Goal: Task Accomplishment & Management: Use online tool/utility

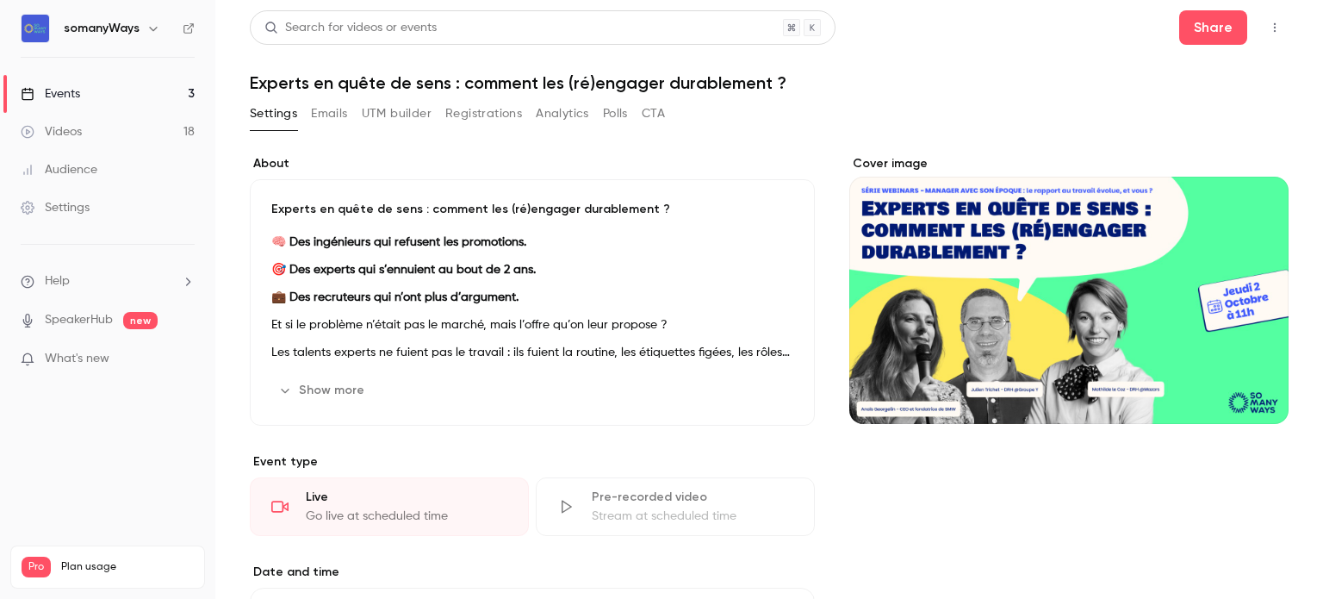
click at [162, 96] on link "Events 3" at bounding box center [107, 94] width 215 height 38
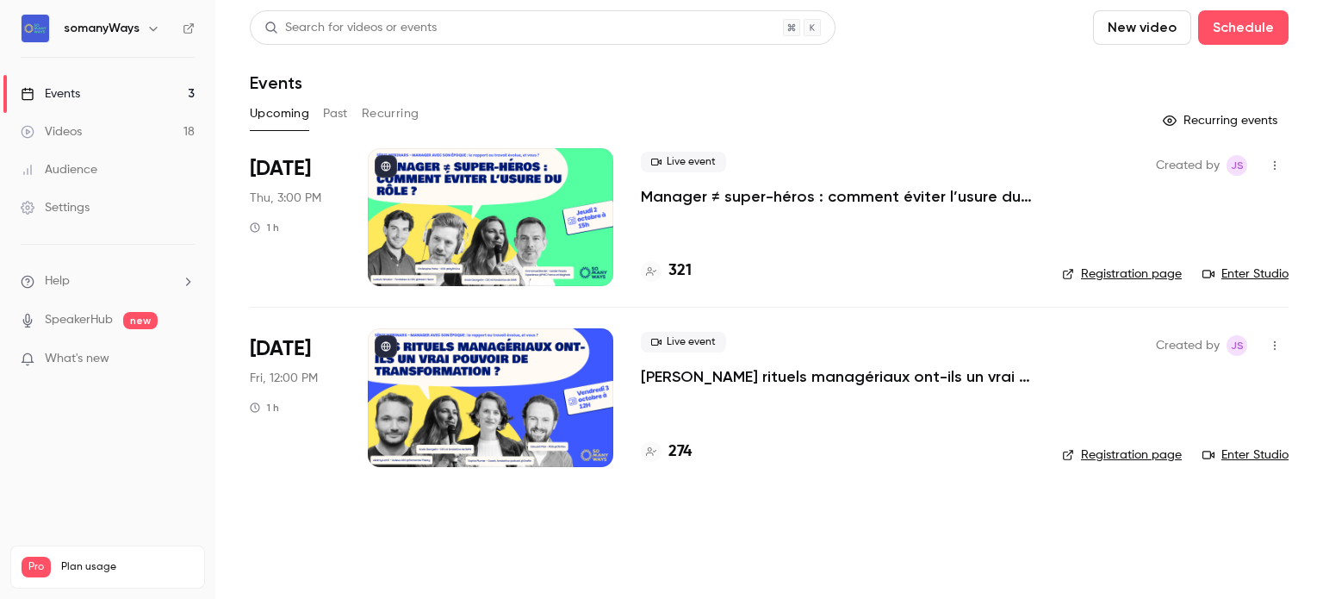
click at [329, 117] on button "Past" at bounding box center [335, 114] width 25 height 28
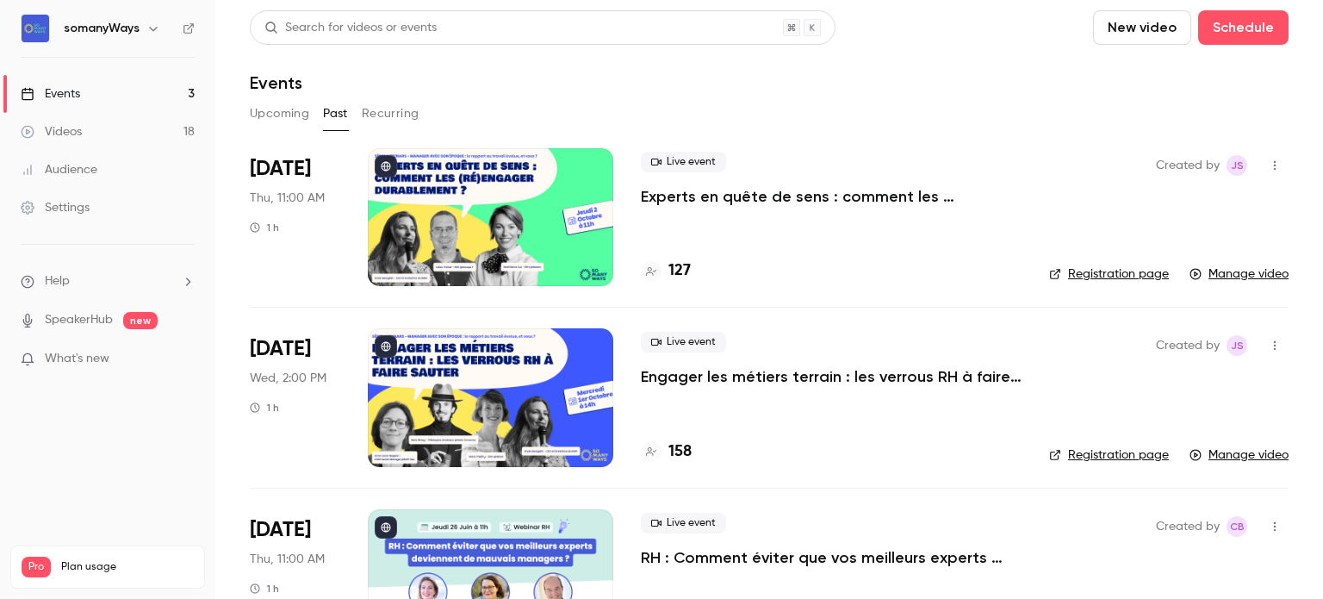
click at [747, 199] on p "Experts en quête de sens : comment les (ré)engager durablement ?" at bounding box center [831, 196] width 381 height 21
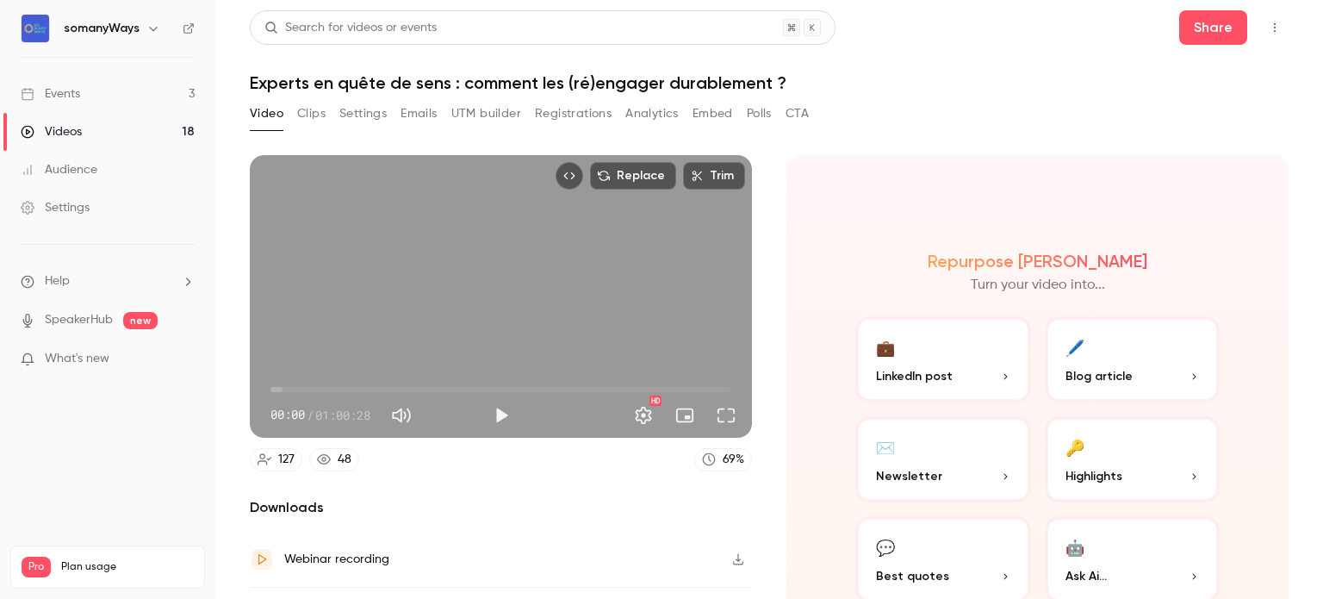
click at [182, 80] on link "Events 3" at bounding box center [107, 94] width 215 height 38
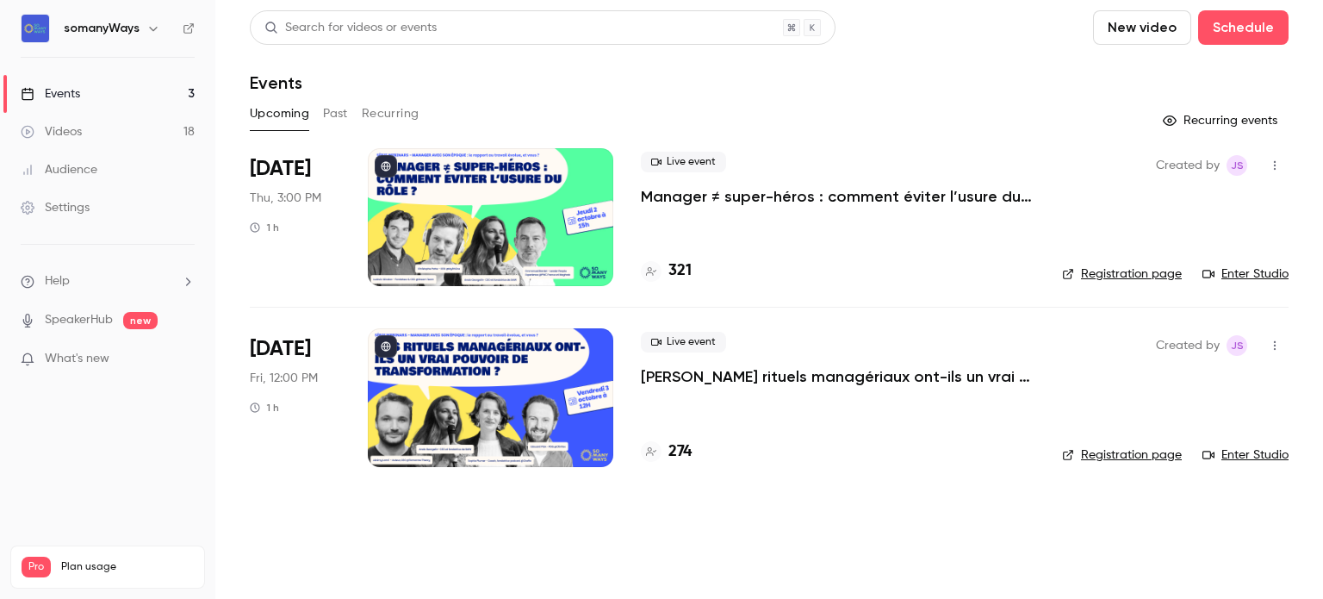
click at [336, 116] on button "Past" at bounding box center [335, 114] width 25 height 28
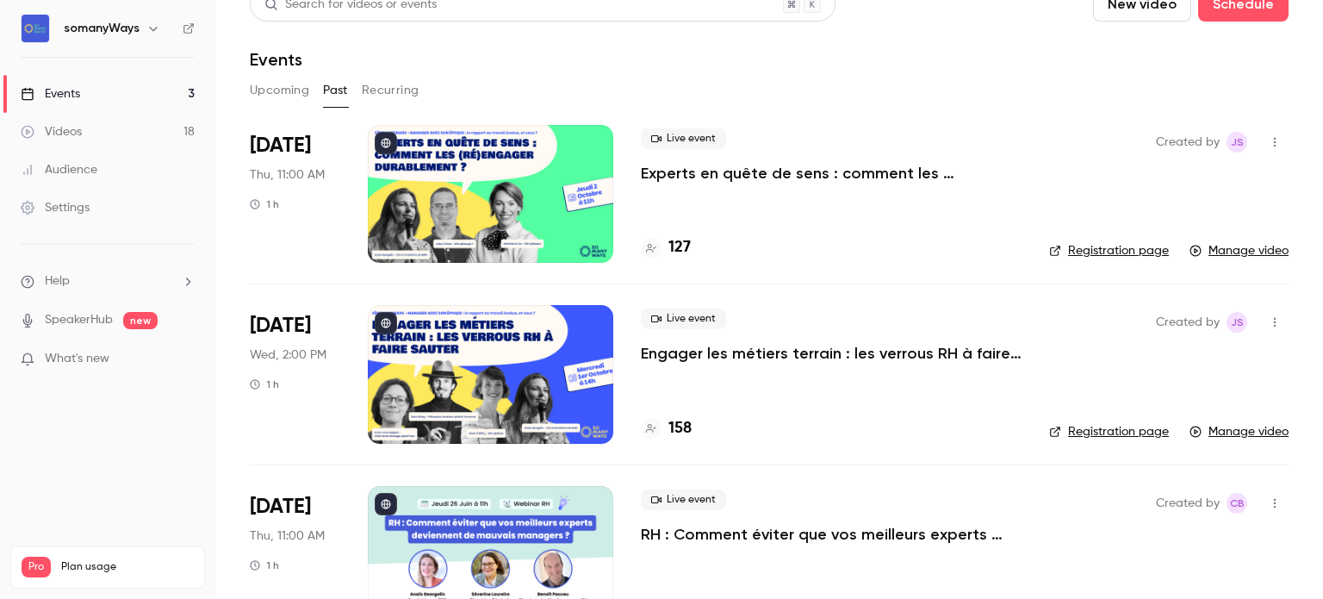
scroll to position [24, 0]
click at [751, 175] on p "Experts en quête de sens : comment les (ré)engager durablement ?" at bounding box center [831, 172] width 381 height 21
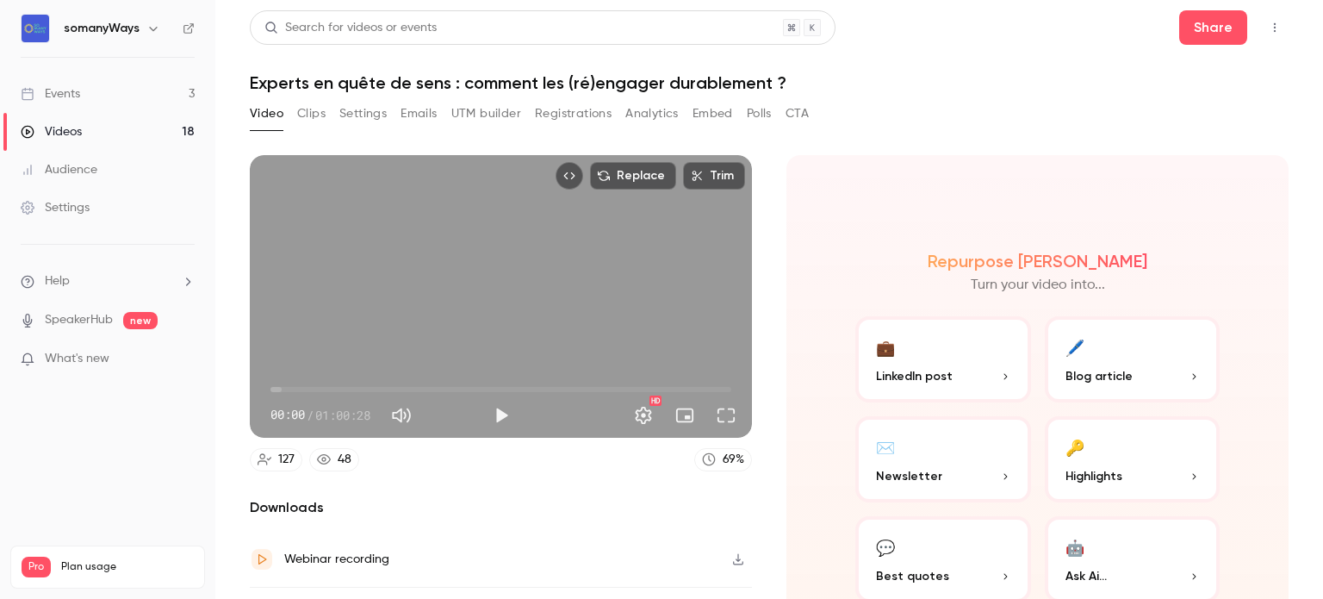
click at [357, 118] on button "Settings" at bounding box center [362, 114] width 47 height 28
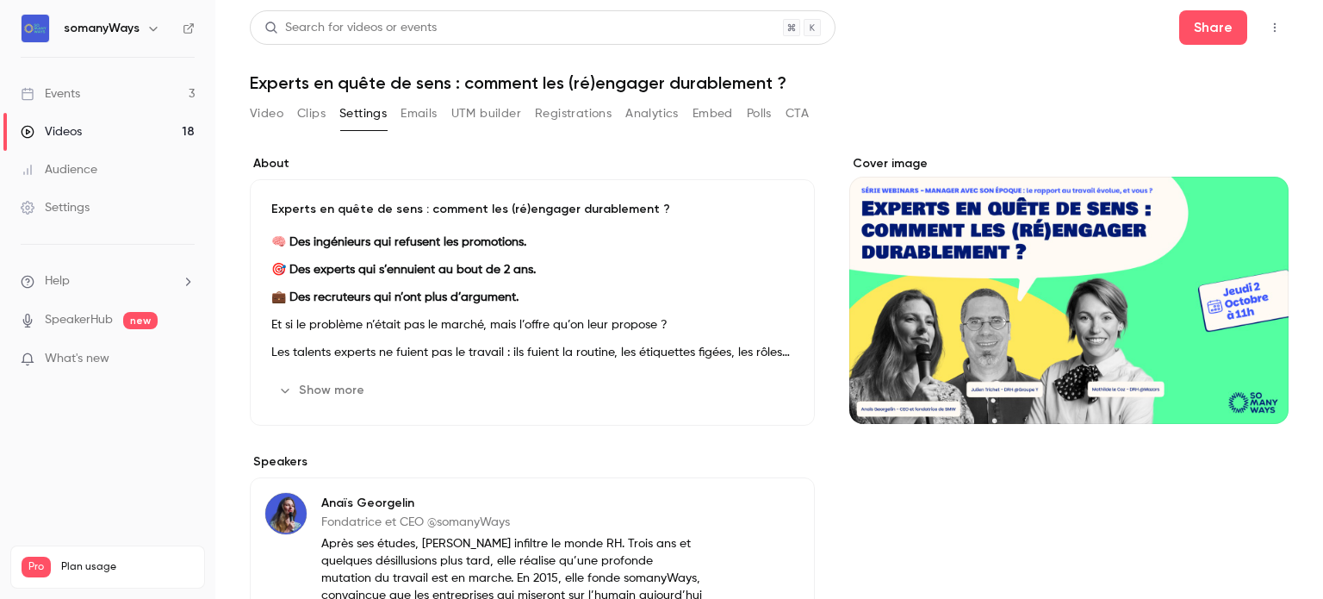
click at [256, 110] on button "Video" at bounding box center [267, 114] width 34 height 28
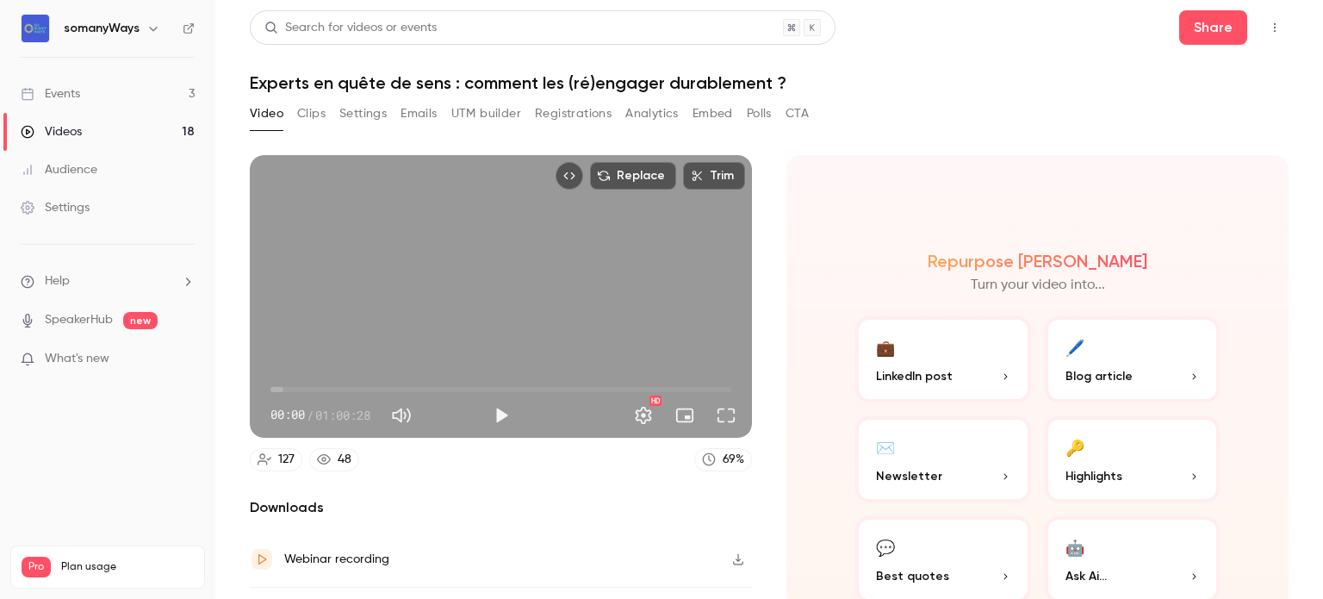
click at [573, 116] on button "Registrations" at bounding box center [573, 114] width 77 height 28
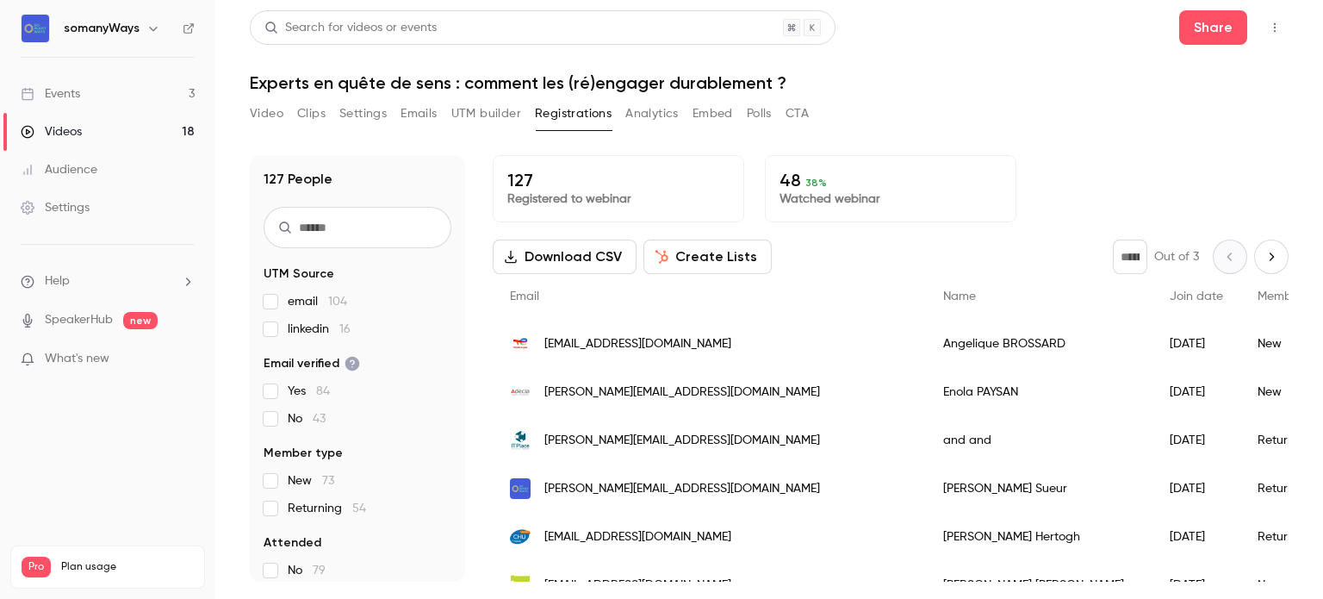
click at [695, 251] on button "Create Lists" at bounding box center [708, 257] width 128 height 34
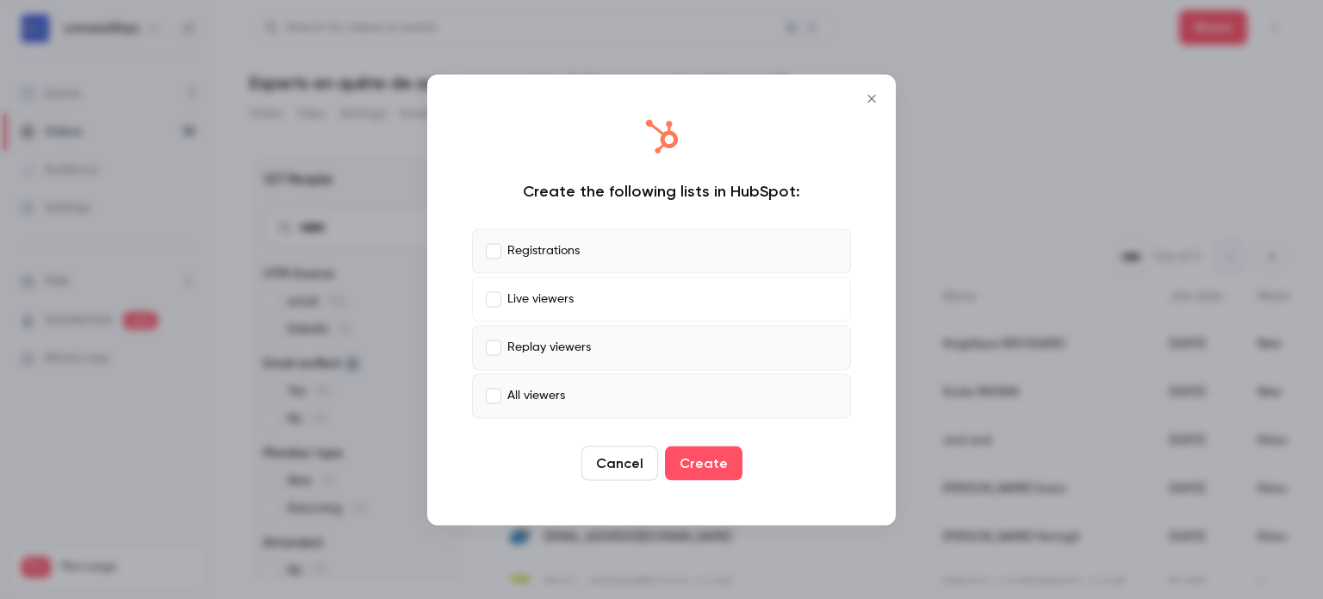
click at [496, 335] on label "Replay viewers" at bounding box center [661, 347] width 379 height 45
click at [693, 467] on button "Create" at bounding box center [704, 462] width 78 height 34
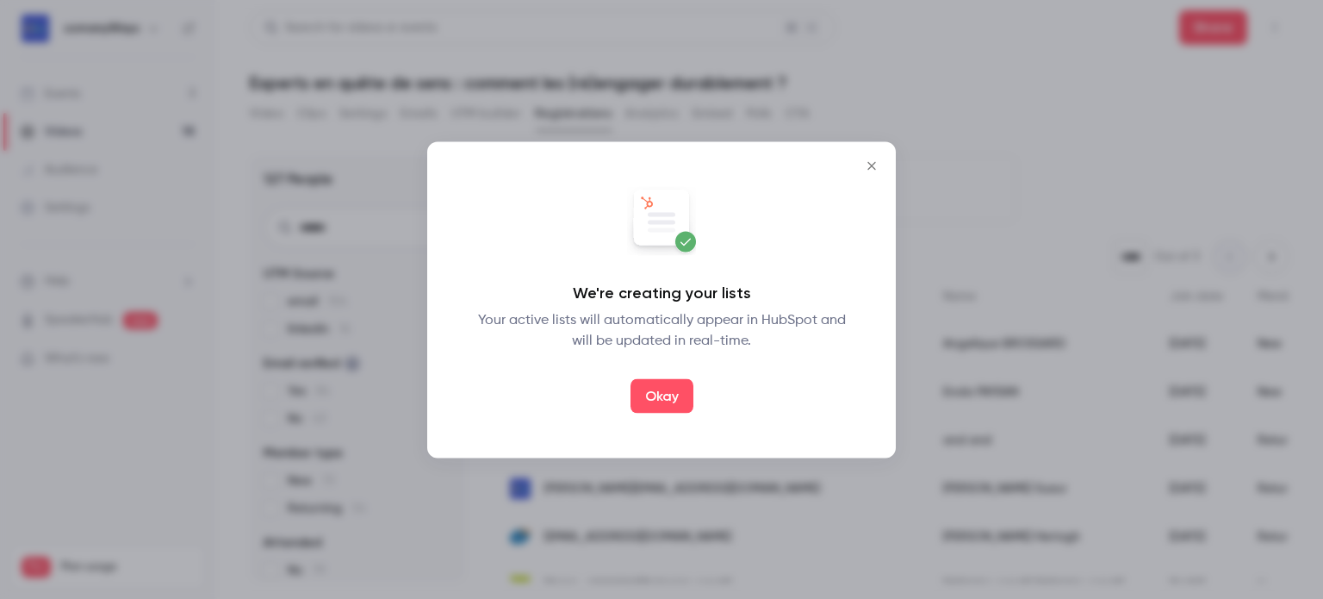
click at [875, 168] on icon "Close" at bounding box center [872, 166] width 21 height 14
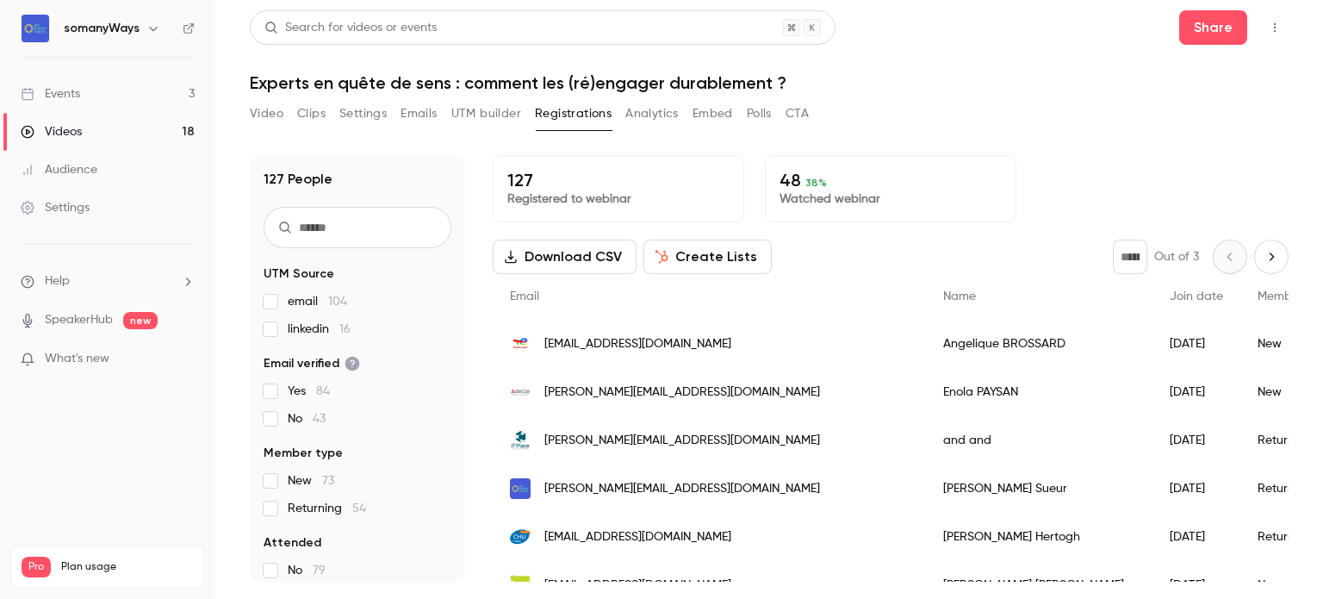
click at [410, 84] on h1 "Experts en quête de sens : comment les (ré)engager durablement ?" at bounding box center [769, 82] width 1039 height 21
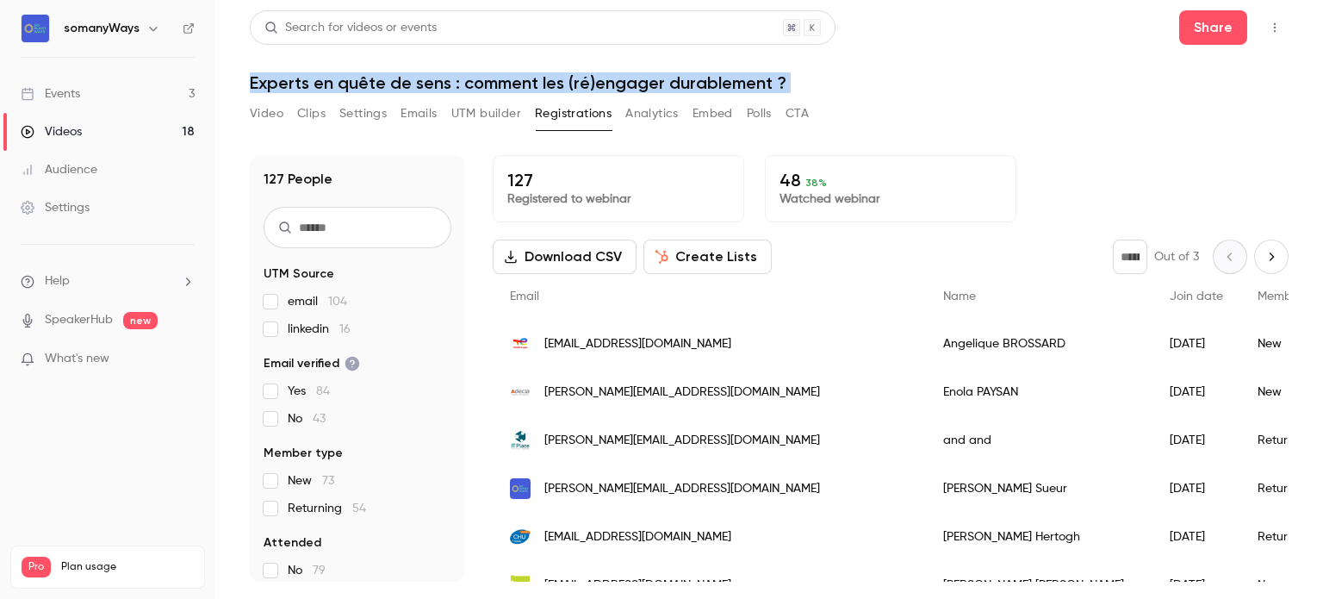
click at [410, 84] on h1 "Experts en quête de sens : comment les (ré)engager durablement ?" at bounding box center [769, 82] width 1039 height 21
copy div "Experts en quête de sens : comment les (ré)engager durablement ? Video Clips Se…"
